Goal: Task Accomplishment & Management: Use online tool/utility

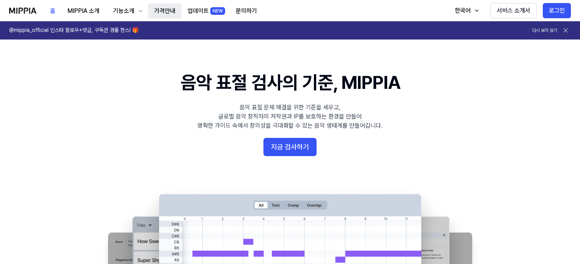
click at [164, 9] on button "가격안내" at bounding box center [164, 10] width 33 height 15
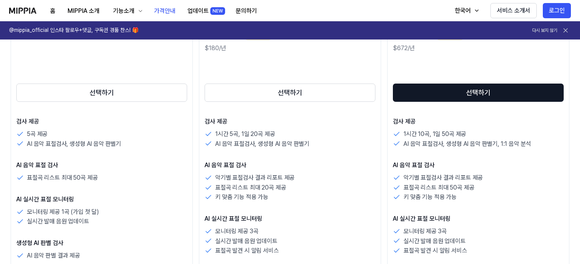
scroll to position [152, 0]
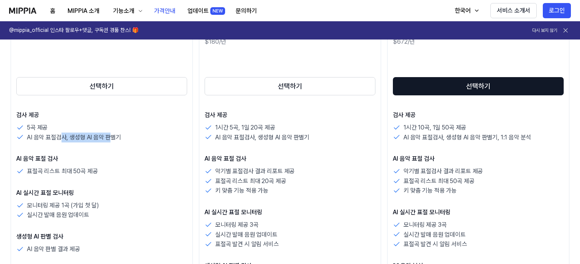
drag, startPoint x: 62, startPoint y: 136, endPoint x: 110, endPoint y: 138, distance: 48.2
click at [110, 138] on p "AI 음악 표절검사, 생성형 AI 음악 판별기" at bounding box center [74, 137] width 94 height 10
click at [111, 142] on div "검사 제공 5곡 제공 AI 음악 표절검사, 생성형 AI 음악 판별기 AI 음악 표절 검사 표절곡 리스트 최대 50곡 제공 AI 실시간 표절 모…" at bounding box center [101, 198] width 171 height 177
drag, startPoint x: 245, startPoint y: 126, endPoint x: 285, endPoint y: 127, distance: 39.9
click at [285, 127] on div "1시간 5곡, 1일 20곡 제공" at bounding box center [290, 128] width 171 height 10
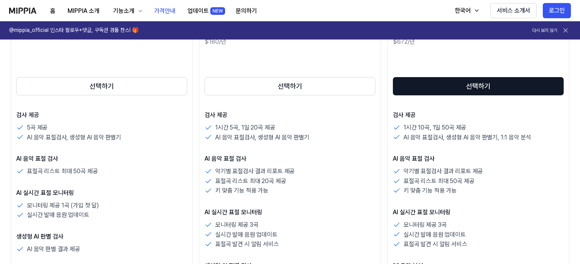
click at [284, 150] on div "검사 제공 1시간 5곡, 1일 20곡 제공 AI 음악 표절검사, 생성형 AI 음악 판별기 AI 음악 표절 검사 악기별 표절검사 결과 리포트 제…" at bounding box center [290, 218] width 171 height 216
drag, startPoint x: 257, startPoint y: 173, endPoint x: 266, endPoint y: 172, distance: 8.4
click at [265, 172] on p "악기별 표절검사 결과 리포트 제공" at bounding box center [254, 171] width 79 height 10
click at [256, 175] on p "악기별 표절검사 결과 리포트 제공" at bounding box center [254, 171] width 79 height 10
drag, startPoint x: 257, startPoint y: 179, endPoint x: 263, endPoint y: 179, distance: 6.1
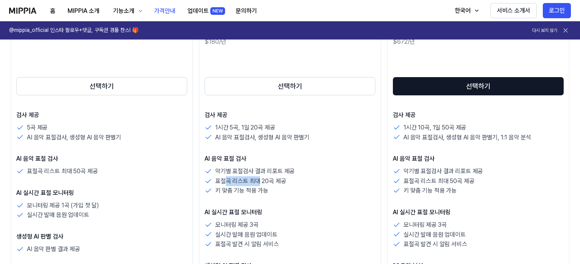
click at [263, 179] on p "표절곡 리스트 최대 20곡 제공" at bounding box center [250, 181] width 71 height 10
click at [251, 183] on p "표절곡 리스트 최대 20곡 제공" at bounding box center [250, 181] width 71 height 10
click at [258, 191] on p "키 맞춤 기능 적용 가능" at bounding box center [241, 191] width 53 height 10
click at [257, 194] on p "키 맞춤 기능 적용 가능" at bounding box center [241, 191] width 53 height 10
drag, startPoint x: 96, startPoint y: 173, endPoint x: 93, endPoint y: 180, distance: 7.8
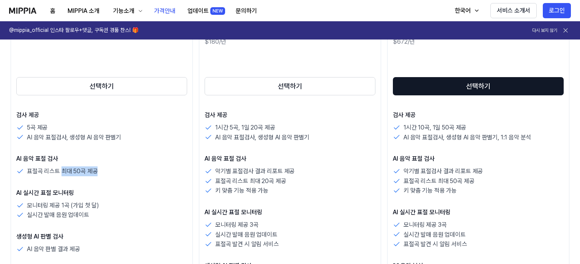
click at [97, 173] on div "표절곡 리스트 최대 50곡 제공" at bounding box center [101, 171] width 171 height 10
click at [93, 181] on div "검사 제공 5곡 제공 AI 음악 표절검사, 생성형 AI 음악 판별기 AI 음악 표절 검사 표절곡 리스트 최대 50곡 제공 AI 실시간 표절 모…" at bounding box center [101, 198] width 171 height 177
drag, startPoint x: 49, startPoint y: 211, endPoint x: 61, endPoint y: 218, distance: 15.0
click at [61, 218] on p "실시간 발매 음원 업데이트" at bounding box center [58, 215] width 62 height 10
click at [60, 218] on p "실시간 발매 음원 업데이트" at bounding box center [58, 215] width 62 height 10
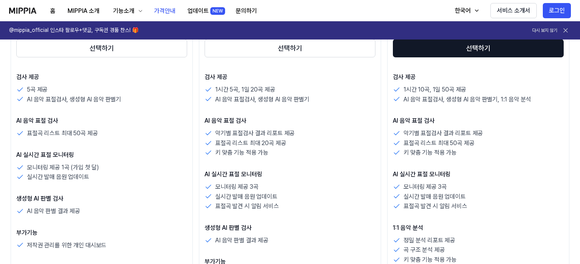
scroll to position [0, 0]
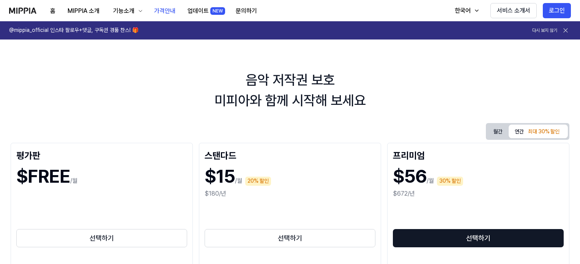
click at [21, 8] on img at bounding box center [22, 11] width 27 height 6
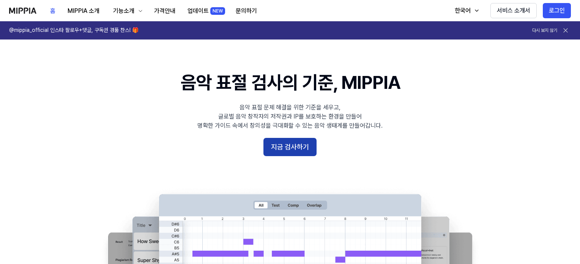
click at [290, 144] on button "지금 검사하기" at bounding box center [289, 147] width 53 height 18
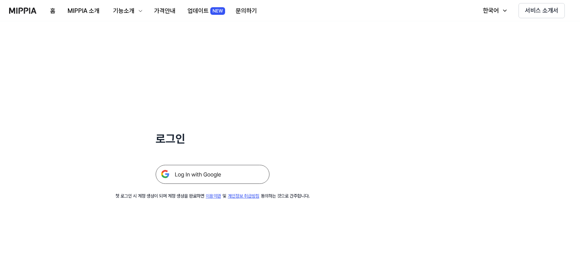
click at [211, 170] on img at bounding box center [213, 174] width 114 height 19
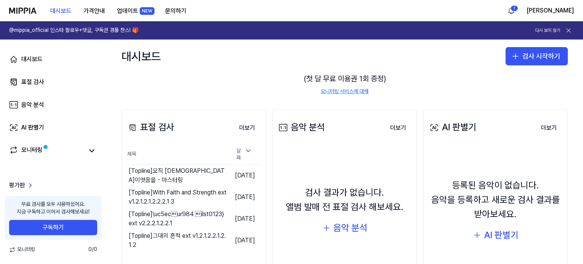
scroll to position [105, 0]
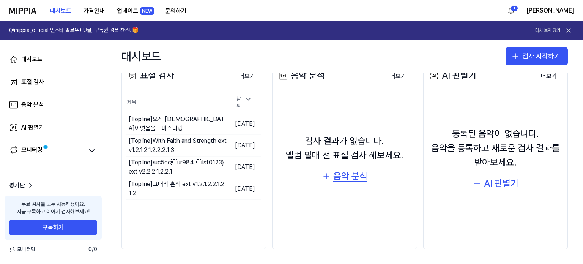
click at [346, 179] on div "음악 분석" at bounding box center [350, 176] width 34 height 14
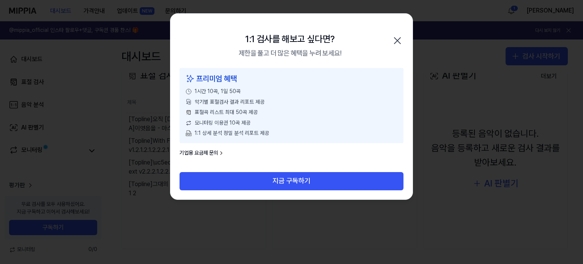
click at [399, 42] on icon "button" at bounding box center [397, 41] width 12 height 12
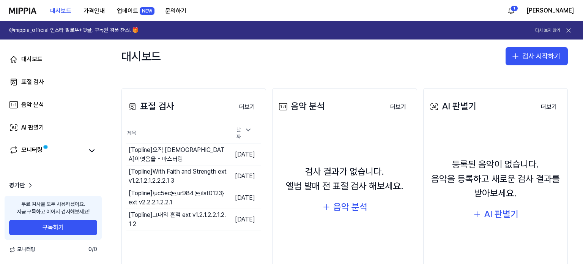
scroll to position [0, 0]
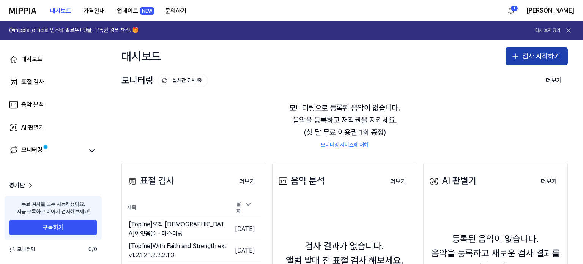
click at [521, 54] on button "검사 시작하기" at bounding box center [537, 56] width 62 height 18
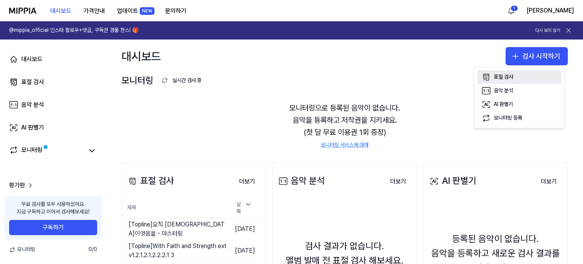
click at [516, 76] on button "표절 검사" at bounding box center [519, 77] width 84 height 14
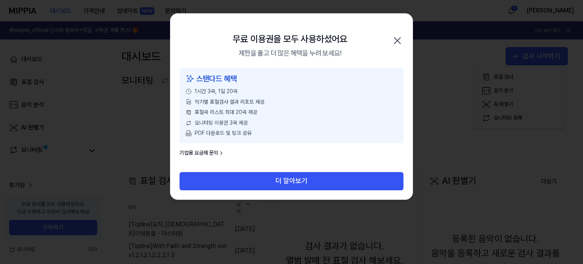
click at [394, 42] on icon "button" at bounding box center [397, 41] width 12 height 12
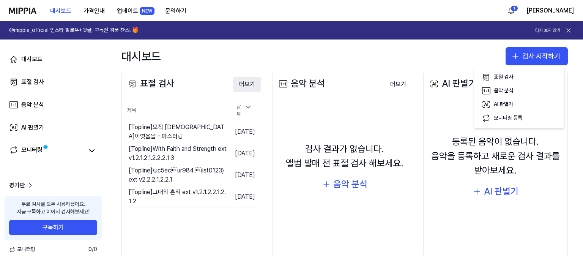
scroll to position [105, 0]
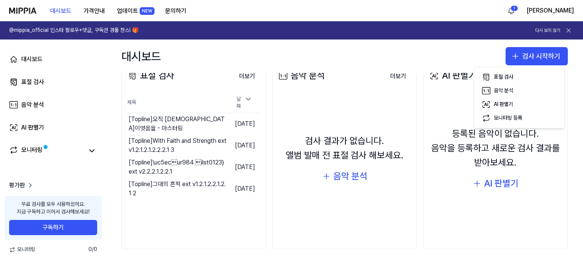
click at [194, 220] on div "표절 검사 더보기 표절 검사 제목 날짜 [Topline] 오직 주님이엿음을 - 마스터링 이동하기 2025.05.26. [Topline] Wit…" at bounding box center [193, 153] width 145 height 192
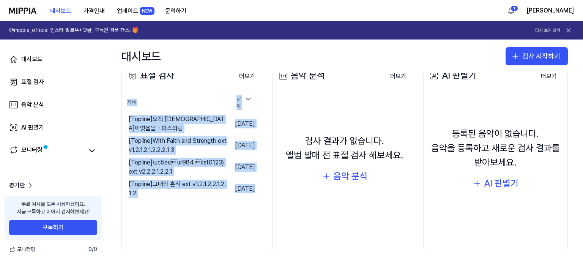
click at [194, 220] on div "표절 검사 더보기 표절 검사 제목 날짜 [Topline] 오직 주님이엿음을 - 마스터링 이동하기 2025.05.26. [Topline] Wit…" at bounding box center [193, 153] width 145 height 192
click at [194, 222] on div "표절 검사 더보기 표절 검사 제목 날짜 [Topline] 오직 주님이엿음을 - 마스터링 이동하기 2025.05.26. [Topline] Wit…" at bounding box center [193, 153] width 145 height 192
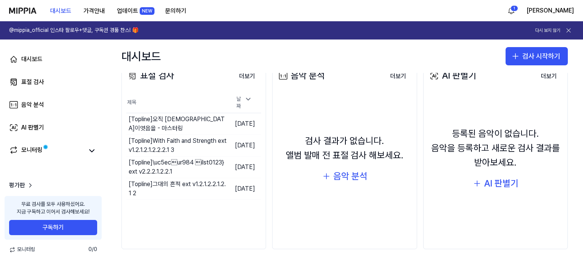
click at [194, 224] on div "표절 검사 더보기 표절 검사 제목 날짜 [Topline] 오직 주님이엿음을 - 마스터링 이동하기 2025.05.26. [Topline] Wit…" at bounding box center [193, 153] width 145 height 192
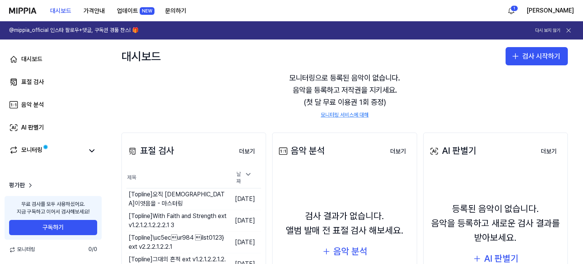
scroll to position [29, 0]
click at [252, 146] on button "더보기" at bounding box center [247, 152] width 28 height 15
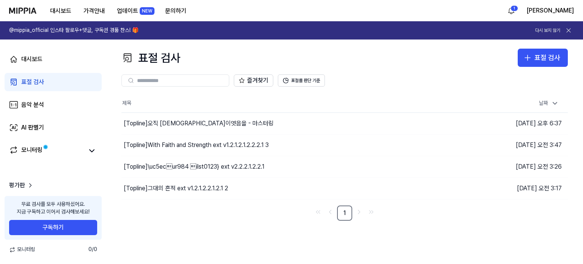
click at [420, 95] on th "제목" at bounding box center [288, 103] width 335 height 18
click at [541, 58] on div "표절 검사" at bounding box center [547, 57] width 26 height 11
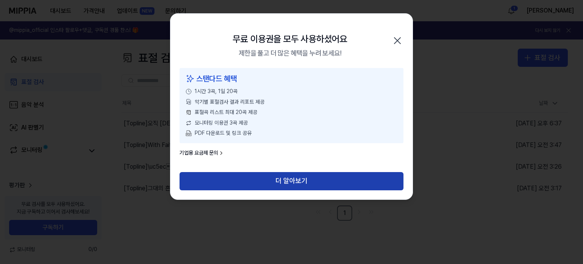
click at [317, 183] on button "더 알아보기" at bounding box center [292, 181] width 224 height 18
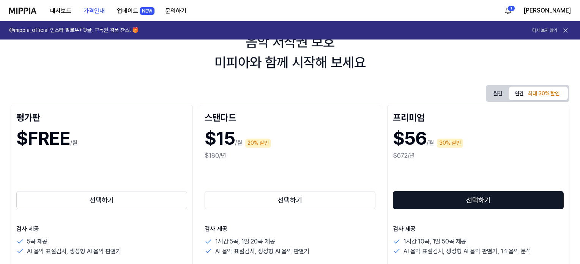
scroll to position [38, 0]
click at [495, 95] on button "월간" at bounding box center [497, 94] width 21 height 12
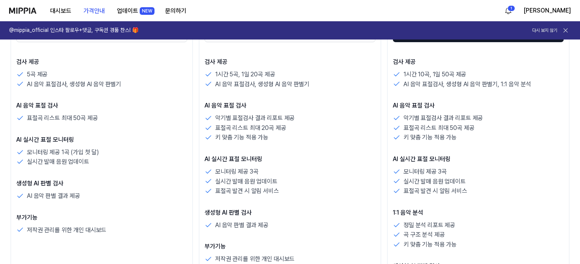
scroll to position [152, 0]
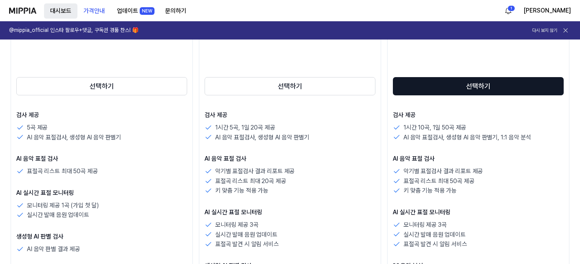
click at [54, 10] on button "대시보드" at bounding box center [60, 10] width 33 height 15
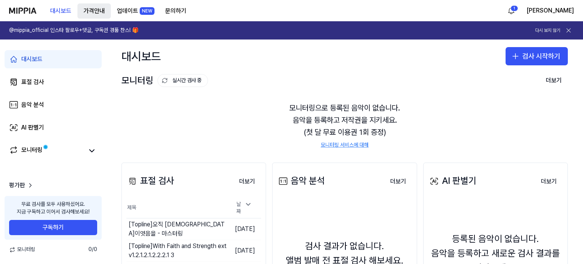
click at [102, 11] on button "가격안내" at bounding box center [93, 10] width 33 height 15
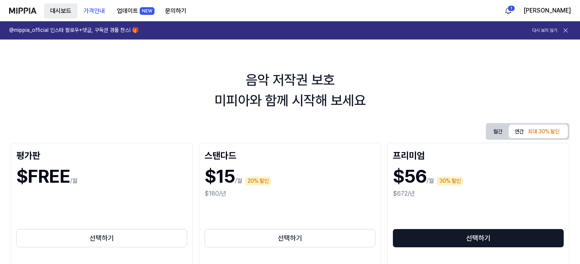
click at [63, 7] on button "대시보드" at bounding box center [60, 10] width 33 height 15
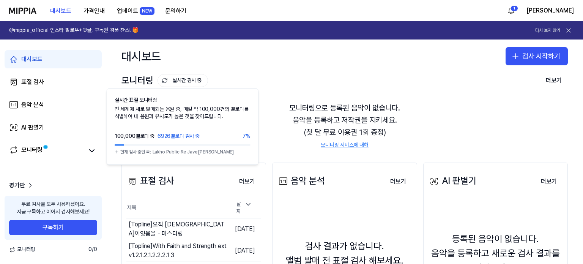
click at [184, 77] on button "실시간 검사 중" at bounding box center [183, 80] width 50 height 13
click at [174, 78] on button "실시간 검사 중" at bounding box center [183, 80] width 50 height 13
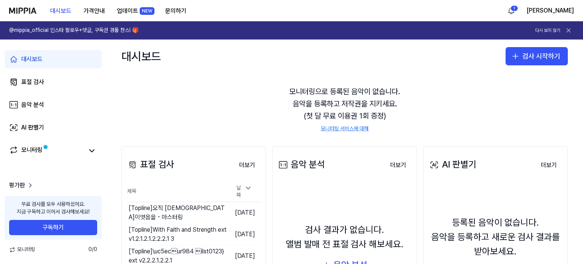
scroll to position [76, 0]
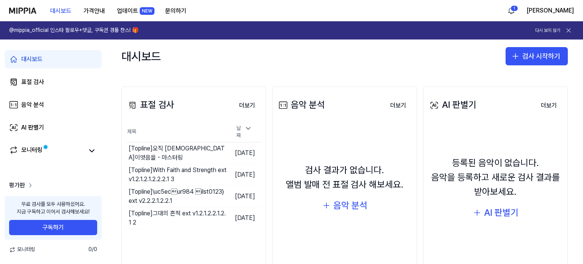
click at [30, 186] on icon at bounding box center [31, 185] width 2 height 4
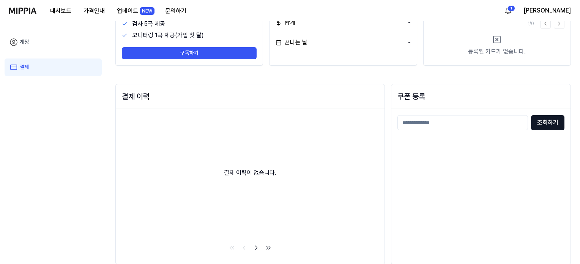
scroll to position [84, 0]
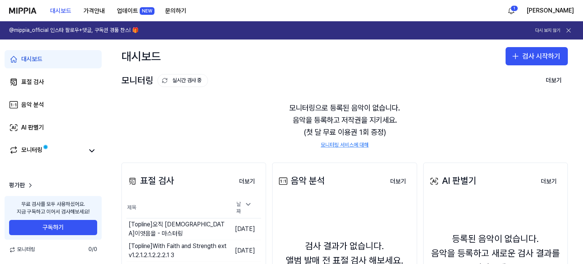
click at [25, 250] on span "모니터링" at bounding box center [22, 250] width 26 height 8
click at [91, 150] on icon at bounding box center [91, 150] width 9 height 9
click at [70, 126] on link "AI 판별기" at bounding box center [53, 127] width 97 height 18
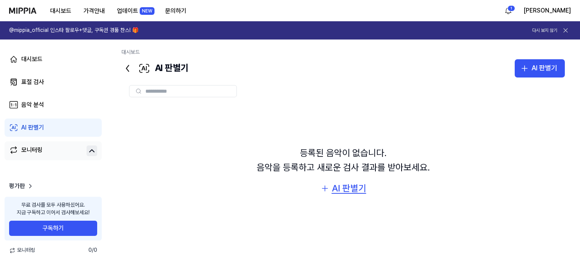
click at [361, 191] on div "AI 판별기" at bounding box center [349, 188] width 35 height 14
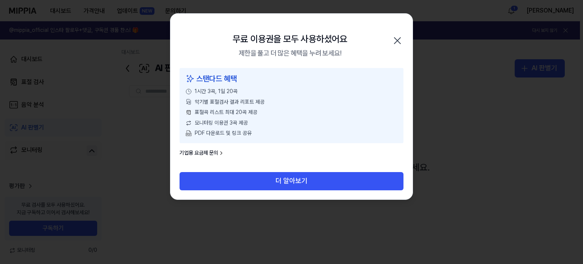
click at [403, 36] on icon "button" at bounding box center [397, 41] width 12 height 12
